Goal: Task Accomplishment & Management: Use online tool/utility

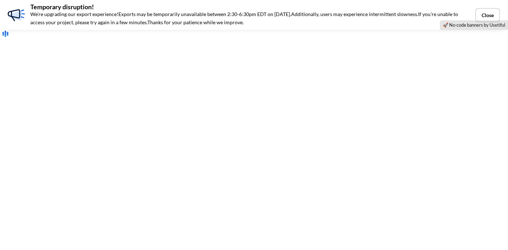
click at [488, 14] on button "Close" at bounding box center [487, 15] width 24 height 14
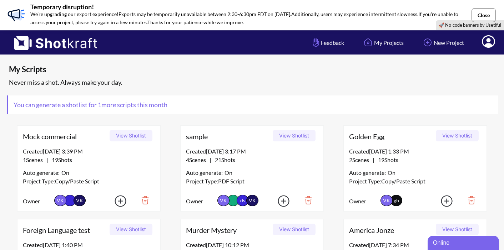
click at [483, 14] on button "Close" at bounding box center [483, 15] width 24 height 14
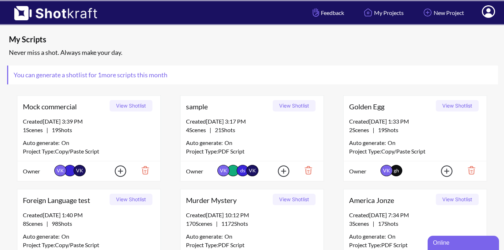
click at [487, 14] on icon at bounding box center [487, 12] width 7 height 9
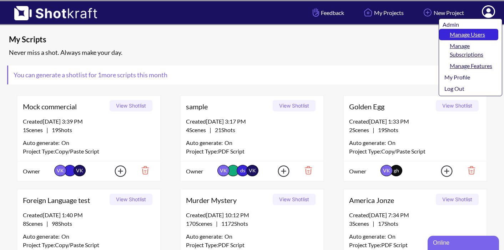
click at [473, 36] on link "Manage Users" at bounding box center [468, 34] width 59 height 11
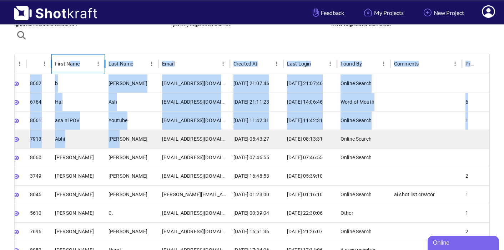
drag, startPoint x: 71, startPoint y: 62, endPoint x: 118, endPoint y: 131, distance: 83.1
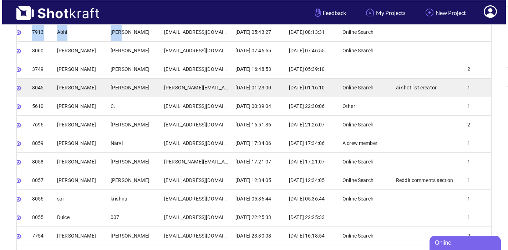
scroll to position [148, 0]
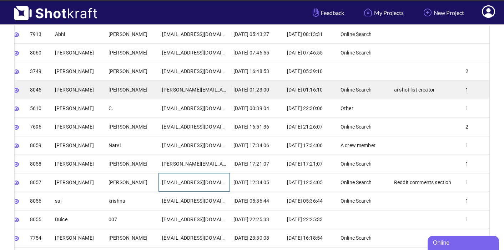
click at [169, 190] on div "abrantley_01@yahoo.com" at bounding box center [193, 182] width 71 height 19
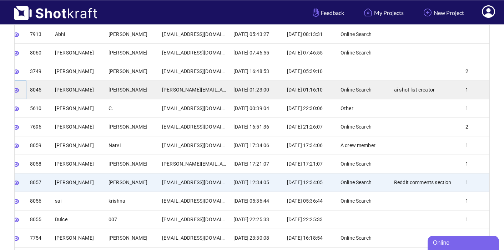
click at [18, 90] on icon "button" at bounding box center [16, 90] width 6 height 5
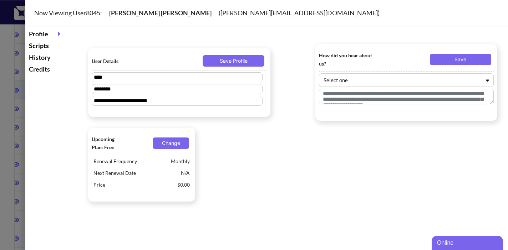
type textarea "**********"
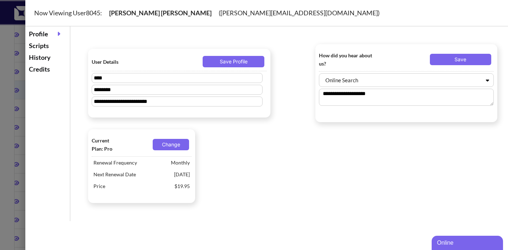
click at [45, 44] on div "Scripts" at bounding box center [47, 46] width 41 height 12
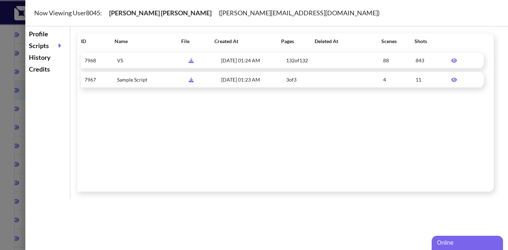
click at [451, 60] on icon at bounding box center [454, 60] width 6 height 4
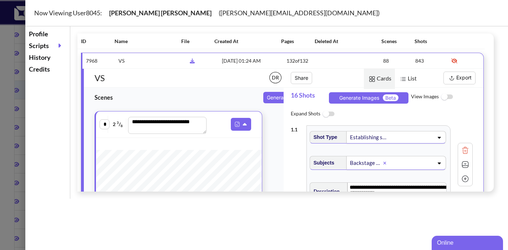
click at [455, 79] on button "Export" at bounding box center [459, 78] width 32 height 13
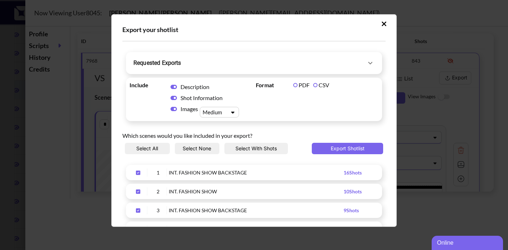
click at [361, 62] on span "Requested Exports" at bounding box center [249, 63] width 233 height 10
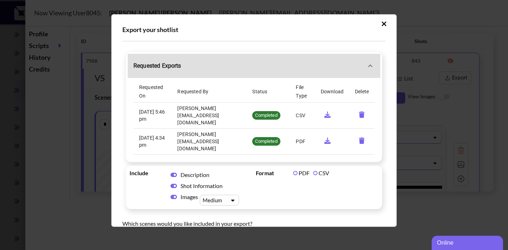
click at [218, 64] on span "Requested Exports" at bounding box center [249, 66] width 233 height 10
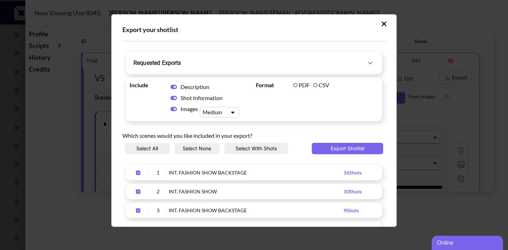
click at [378, 74] on div "Requested Exports Requested On Requested By Status File Type Download Delete 9/…" at bounding box center [253, 101] width 263 height 120
click at [382, 23] on icon "Upload Script" at bounding box center [384, 23] width 5 height 5
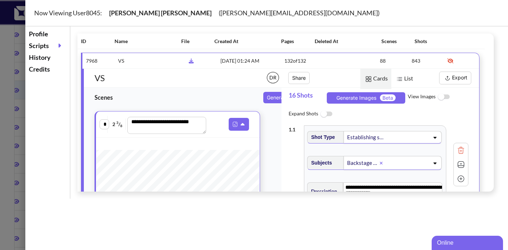
click at [11, 57] on div at bounding box center [254, 125] width 508 height 250
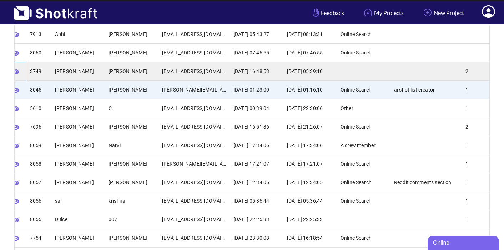
click at [18, 71] on icon "button" at bounding box center [16, 72] width 6 height 5
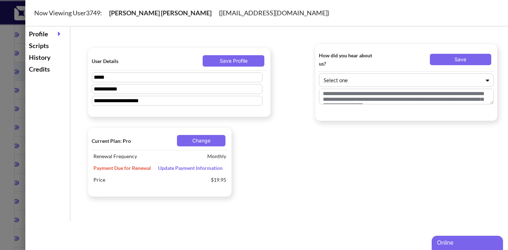
click at [39, 45] on div "Scripts" at bounding box center [47, 46] width 41 height 12
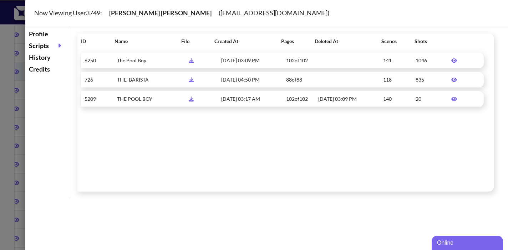
click at [453, 62] on icon at bounding box center [454, 60] width 13 height 5
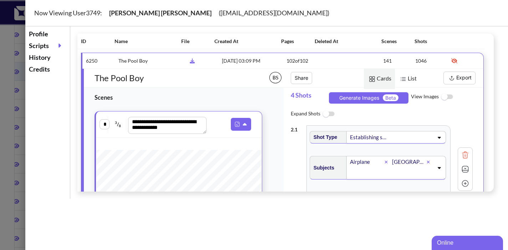
click at [455, 82] on button "Export" at bounding box center [459, 78] width 32 height 13
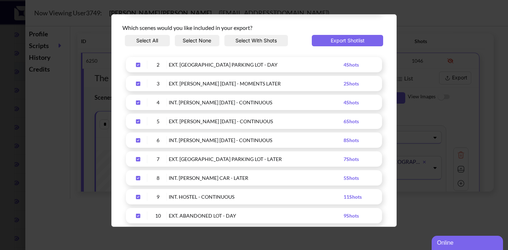
scroll to position [0, 0]
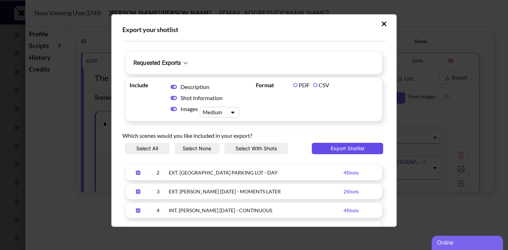
click at [345, 147] on button "Export Shotlist" at bounding box center [347, 148] width 71 height 11
click at [187, 63] on icon "Upload Script" at bounding box center [185, 63] width 4 height 2
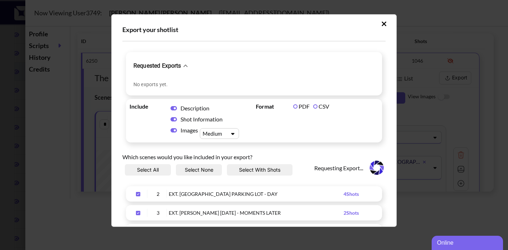
click at [187, 63] on icon "Upload Script" at bounding box center [185, 66] width 9 height 9
